Goal: Task Accomplishment & Management: Use online tool/utility

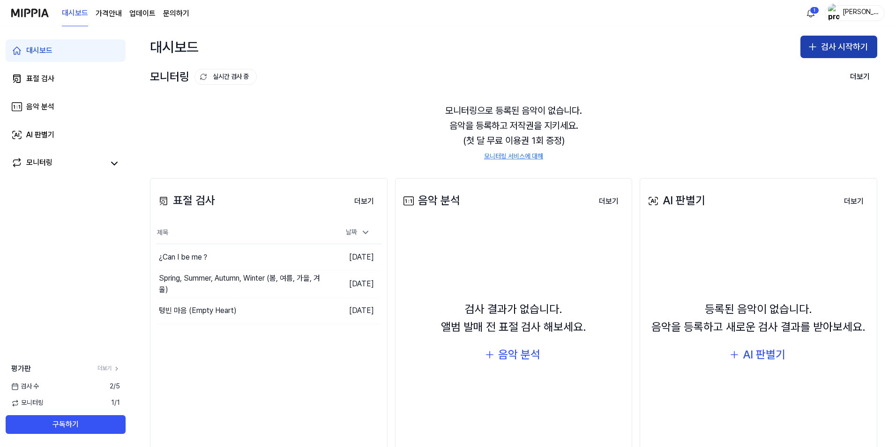
click at [828, 44] on button "검사 시작하기" at bounding box center [838, 47] width 77 height 22
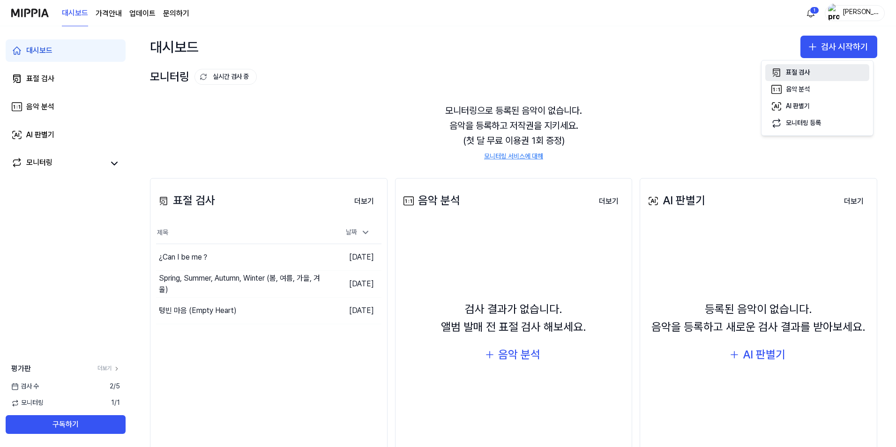
click at [774, 72] on icon "button" at bounding box center [776, 72] width 11 height 11
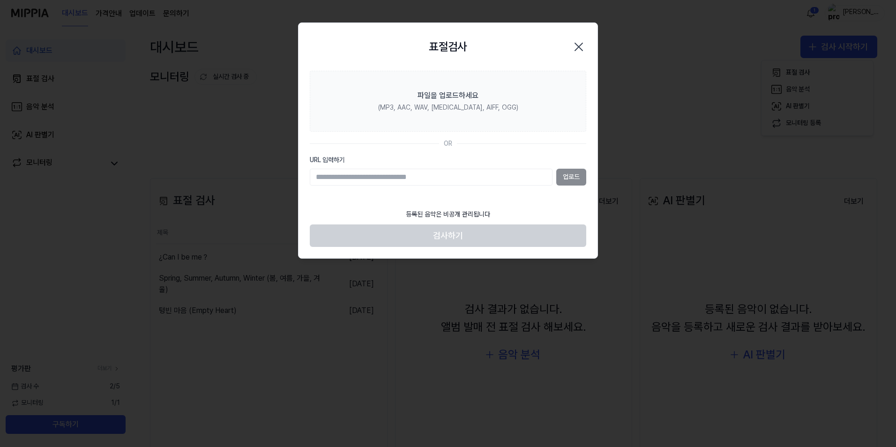
click at [411, 175] on input "URL 입력하기" at bounding box center [431, 177] width 243 height 17
paste input "**********"
type input "**********"
click at [571, 181] on button "업로드" at bounding box center [571, 177] width 30 height 17
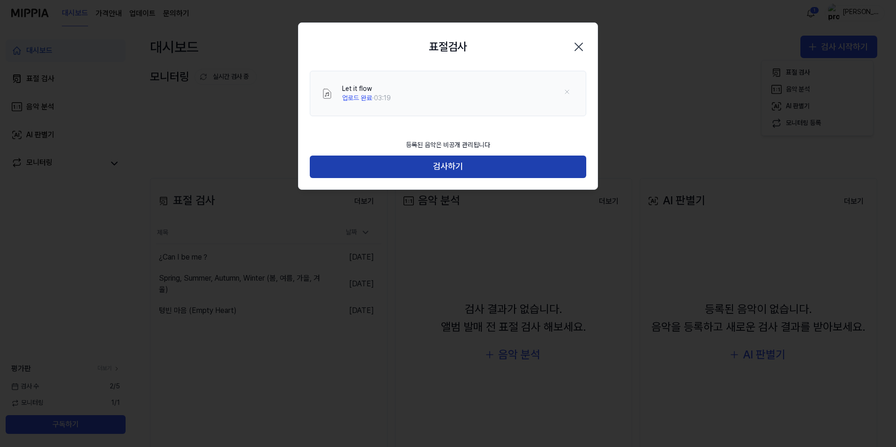
click at [501, 174] on button "검사하기" at bounding box center [448, 167] width 276 height 22
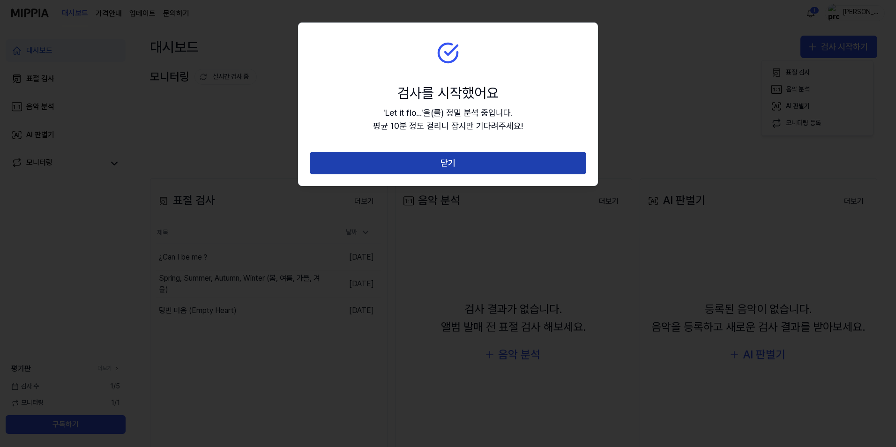
click at [496, 167] on button "닫기" at bounding box center [448, 163] width 276 height 22
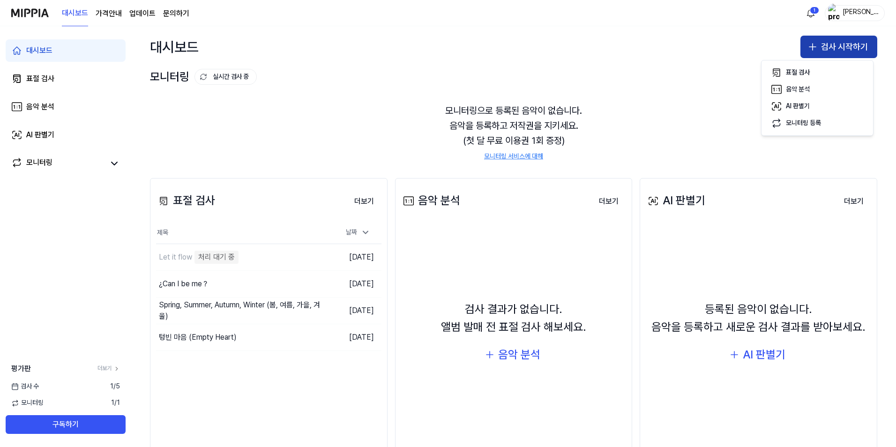
click at [839, 37] on button "검사 시작하기" at bounding box center [838, 47] width 77 height 22
click at [832, 45] on button "검사 시작하기" at bounding box center [838, 47] width 77 height 22
click at [816, 70] on button "표절 검사" at bounding box center [817, 72] width 104 height 17
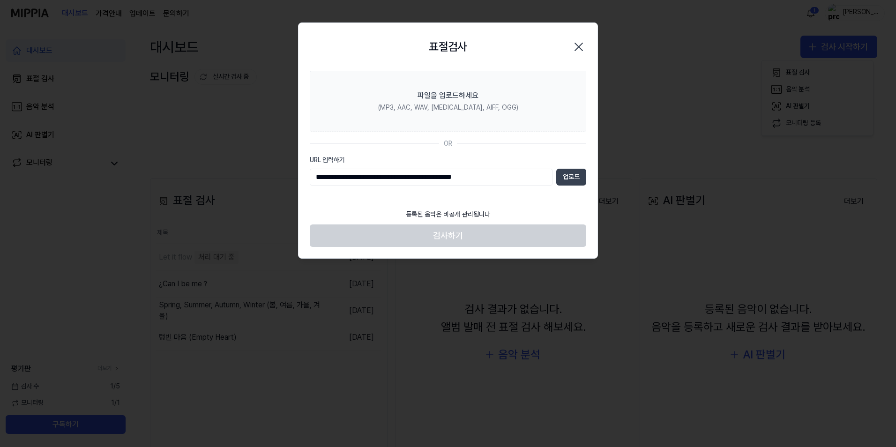
type input "**********"
click at [570, 176] on button "업로드" at bounding box center [571, 177] width 30 height 17
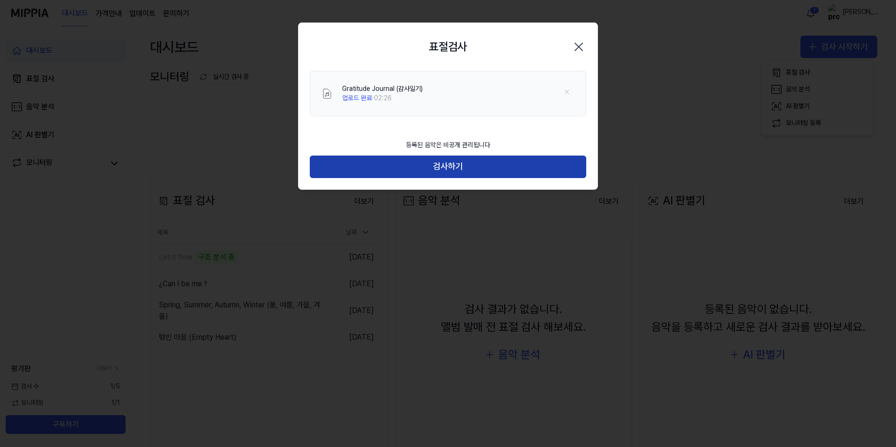
click at [476, 164] on button "검사하기" at bounding box center [448, 167] width 276 height 22
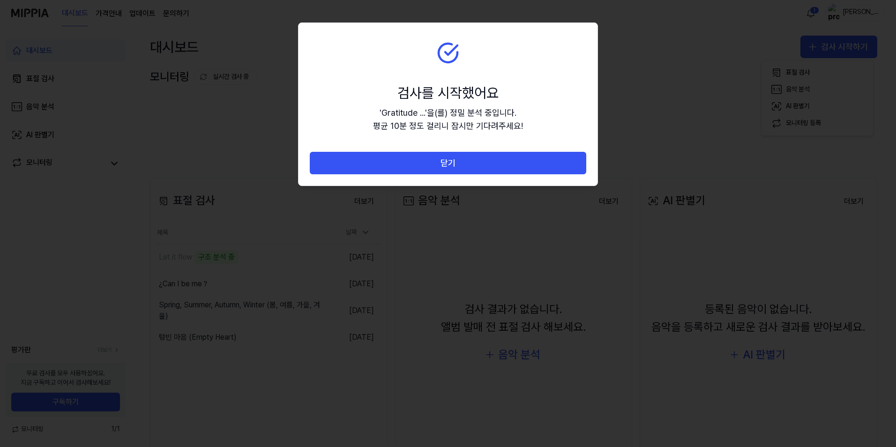
click at [468, 170] on button "닫기" at bounding box center [448, 163] width 276 height 22
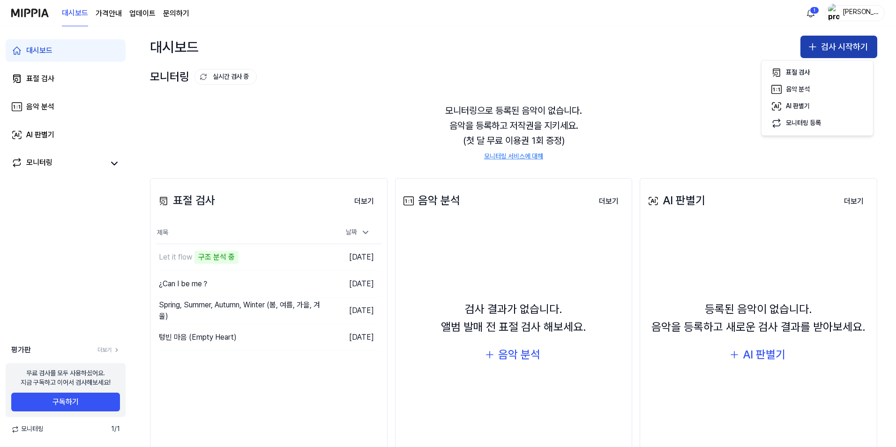
click at [831, 48] on button "검사 시작하기" at bounding box center [838, 47] width 77 height 22
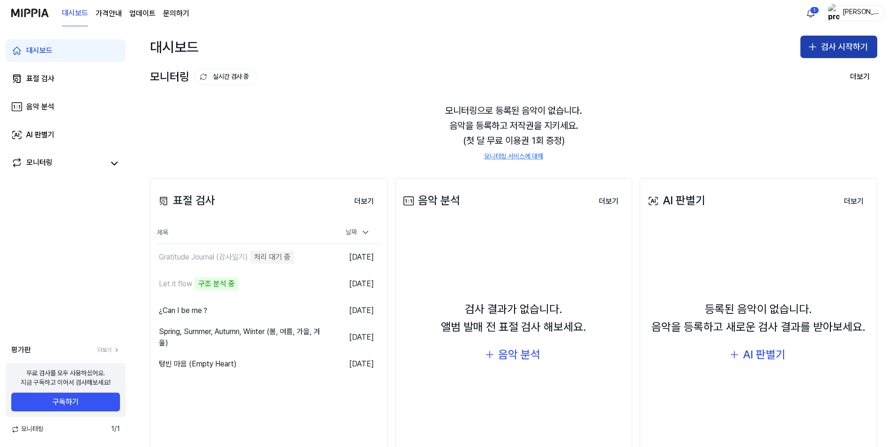
click at [823, 57] on button "검사 시작하기" at bounding box center [838, 47] width 77 height 22
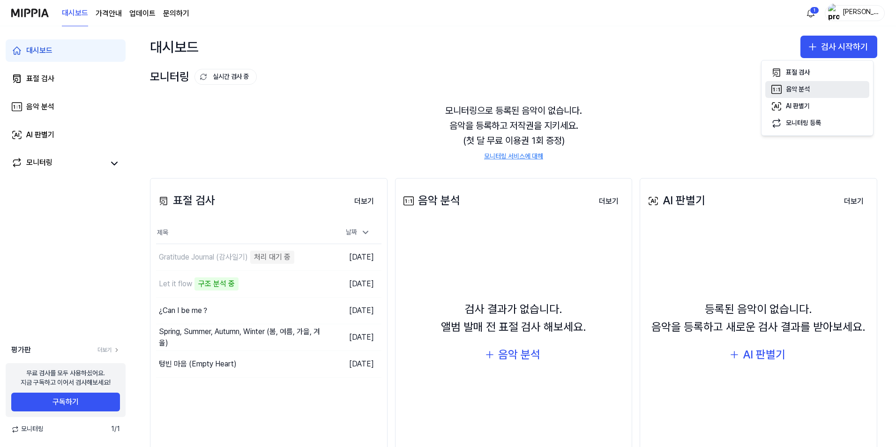
click at [815, 89] on button "음악 분석" at bounding box center [817, 89] width 104 height 17
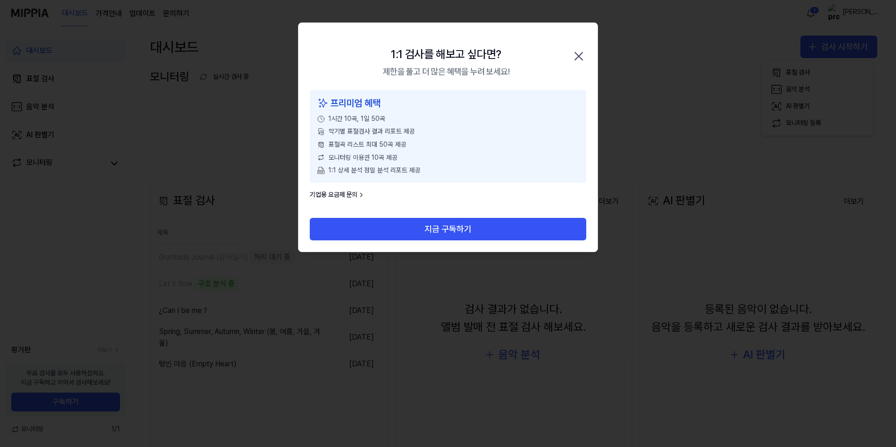
click at [580, 52] on icon "button" at bounding box center [578, 56] width 15 height 15
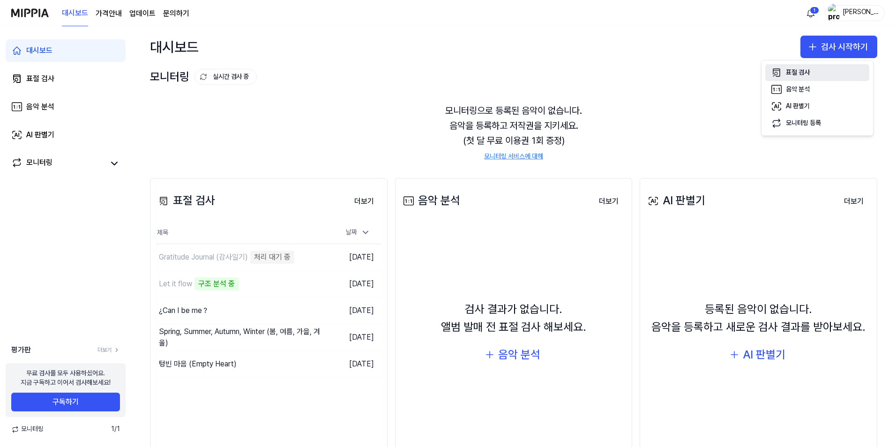
click at [793, 70] on div "표절 검사" at bounding box center [798, 72] width 24 height 9
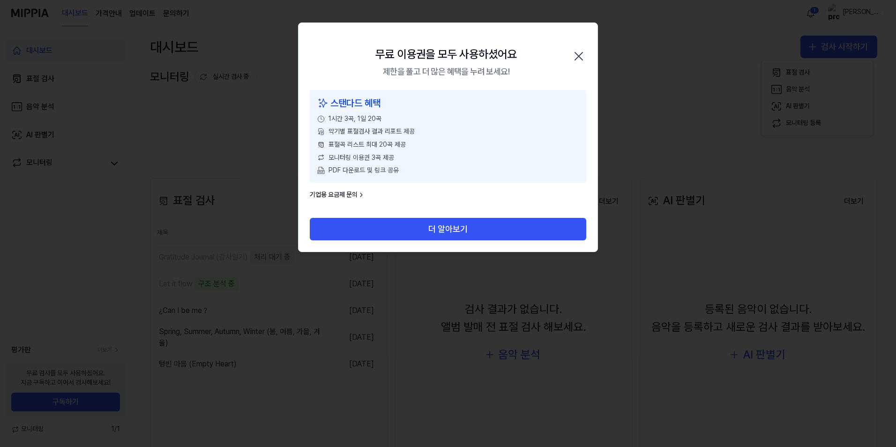
click at [336, 198] on link "기업용 요금제 문의" at bounding box center [337, 194] width 55 height 9
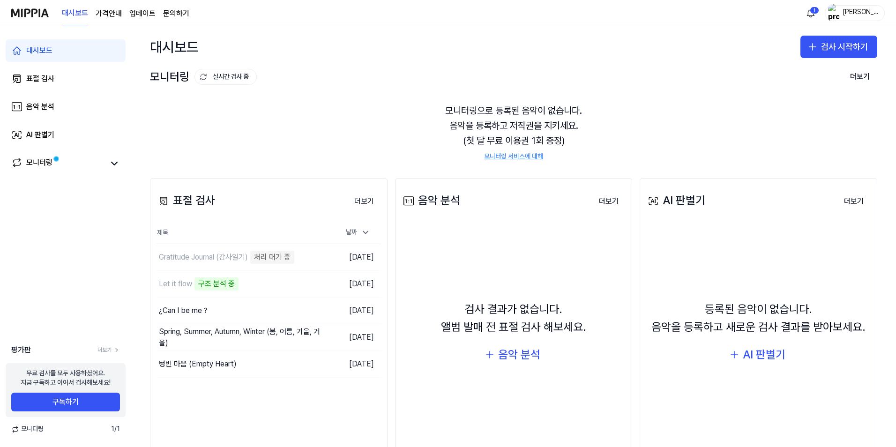
click at [103, 16] on page\) "가격안내" at bounding box center [109, 13] width 26 height 11
click at [228, 279] on div "Let it flow" at bounding box center [221, 284] width 131 height 26
click at [215, 257] on div "Gratitude Journal (감사일기)" at bounding box center [203, 257] width 89 height 11
click at [37, 54] on div "대시보드" at bounding box center [39, 50] width 26 height 11
click at [213, 259] on div "Gratitude Journal (감사일기)" at bounding box center [203, 257] width 89 height 11
